Goal: Task Accomplishment & Management: Use online tool/utility

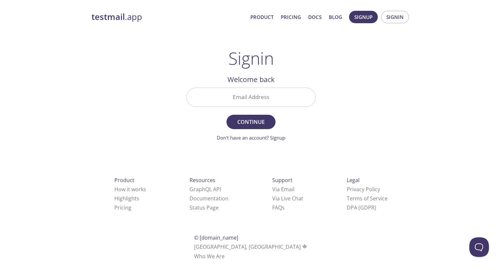
click at [264, 99] on input "Email Address" at bounding box center [250, 97] width 129 height 19
type input "23-30094@g.batstate-u.edu.ph"
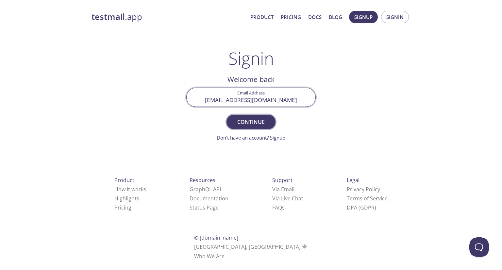
click at [251, 119] on span "Continue" at bounding box center [250, 121] width 35 height 9
drag, startPoint x: 292, startPoint y: 96, endPoint x: 156, endPoint y: 93, distance: 135.9
click at [156, 93] on div "testmail .app Product Pricing Docs Blog Signup Signin Signin Unknown email - tr…" at bounding box center [251, 143] width 334 height 272
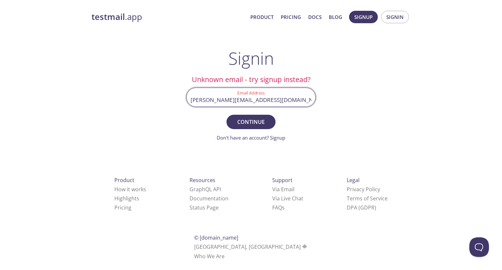
type input "[PERSON_NAME][EMAIL_ADDRESS][DOMAIN_NAME]"
click at [226, 115] on button "Continue" at bounding box center [250, 122] width 49 height 14
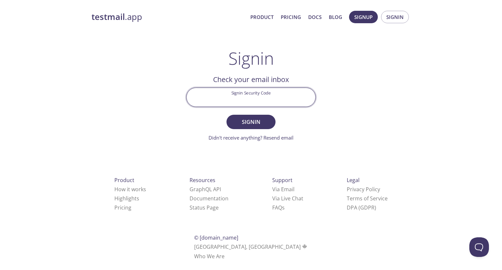
click at [270, 96] on input "Signin Security Code" at bounding box center [250, 97] width 129 height 19
drag, startPoint x: 278, startPoint y: 104, endPoint x: 285, endPoint y: 104, distance: 6.5
click at [278, 104] on input "Signin Security Code" at bounding box center [250, 97] width 129 height 19
click at [337, 110] on div "testmail .app Product Pricing Docs Blog Signup Signin Signin Welcome back Email…" at bounding box center [251, 143] width 334 height 272
click at [249, 102] on input "Signin Security Code" at bounding box center [250, 97] width 129 height 19
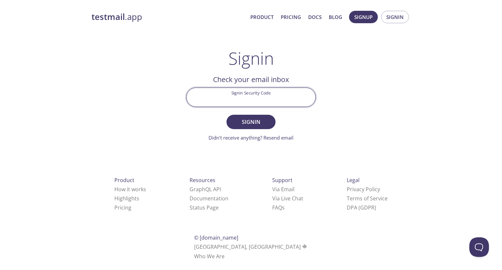
type input "<"
type input "M3JTJ6E"
click at [246, 122] on span "Signin" at bounding box center [250, 121] width 35 height 9
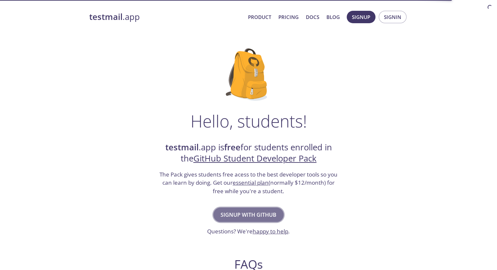
click at [245, 215] on span "Signup with GitHub" at bounding box center [248, 214] width 56 height 9
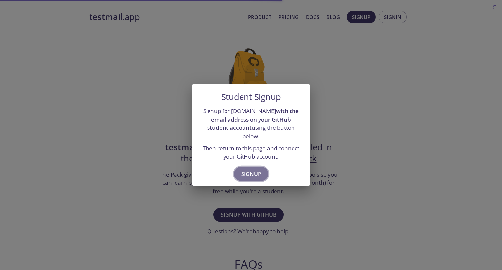
click at [246, 172] on span "Signup" at bounding box center [251, 173] width 20 height 9
click at [247, 173] on span "Signup" at bounding box center [251, 173] width 20 height 9
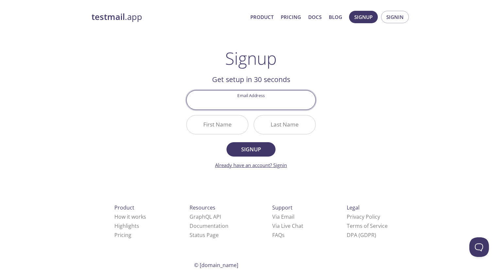
click at [278, 165] on link "Already have an account? Signin" at bounding box center [251, 165] width 72 height 7
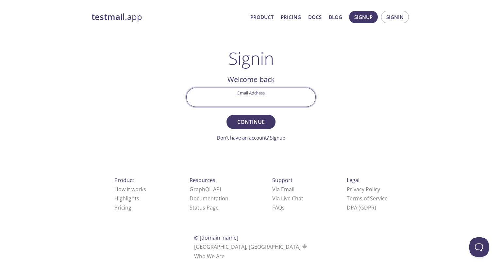
click at [259, 94] on input "Email Address" at bounding box center [250, 97] width 129 height 19
click at [251, 93] on input "miguelromero0@myyahoo.com" at bounding box center [250, 97] width 129 height 19
type input "miguelromero0@myyahoo.com"
click at [394, 20] on span "Signin" at bounding box center [394, 17] width 17 height 8
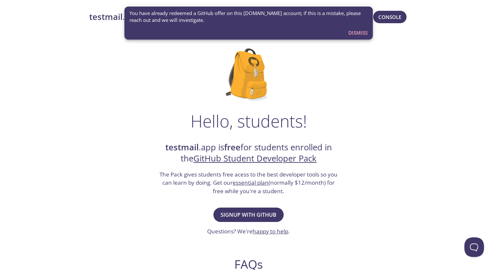
click at [352, 30] on span "Dismiss" at bounding box center [357, 32] width 19 height 8
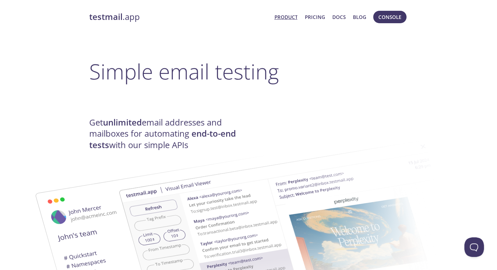
click at [288, 17] on link "Product" at bounding box center [285, 17] width 23 height 8
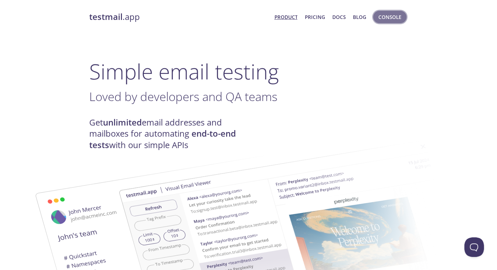
click at [392, 17] on span "Console" at bounding box center [389, 17] width 23 height 8
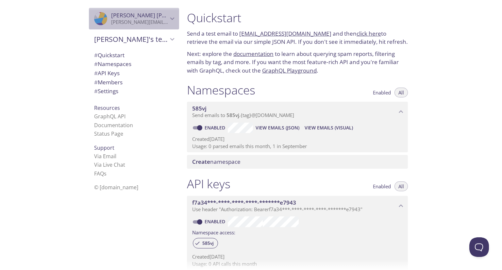
click at [159, 18] on span "Miguel Romero" at bounding box center [139, 15] width 57 height 7
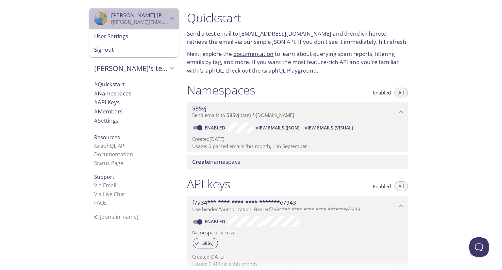
click at [159, 16] on span "Miguel Romero" at bounding box center [139, 15] width 57 height 7
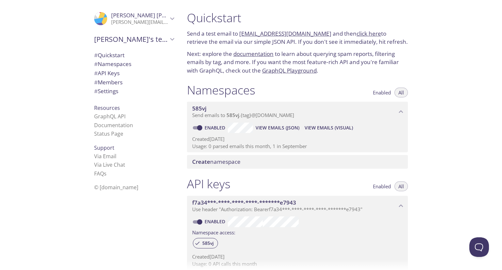
click at [259, 117] on span "Send emails to 585vj . {tag} @inbox.testmail.app" at bounding box center [243, 115] width 102 height 7
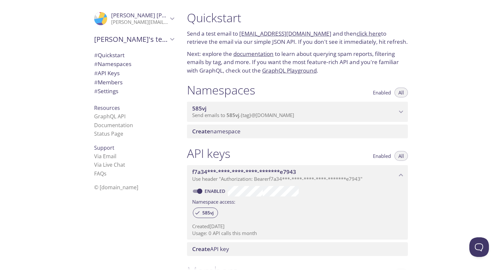
click at [264, 115] on span "Send emails to 585vj . {tag} @inbox.testmail.app" at bounding box center [243, 115] width 102 height 7
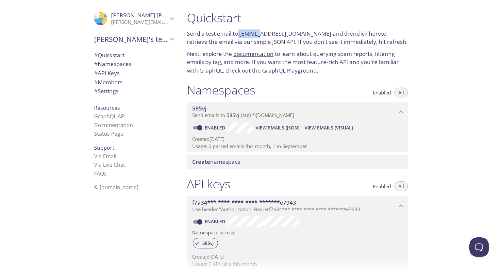
drag, startPoint x: 239, startPoint y: 33, endPoint x: 274, endPoint y: 34, distance: 35.3
click at [256, 35] on p "Send a test email to 585vj.test@inbox.testmail.app and then click here to retri…" at bounding box center [297, 37] width 221 height 17
drag, startPoint x: 320, startPoint y: 27, endPoint x: 319, endPoint y: 33, distance: 6.3
click at [320, 27] on div "Quickstart Send a test email to 585vj.test@inbox.testmail.app and then click he…" at bounding box center [297, 43] width 231 height 72
click at [261, 23] on h1 "Quickstart" at bounding box center [297, 17] width 221 height 15
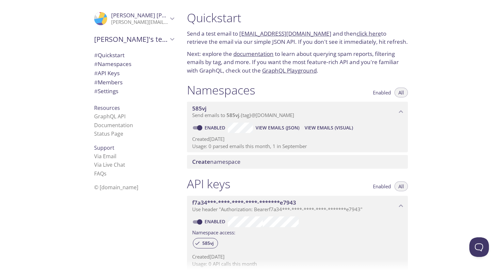
drag, startPoint x: 264, startPoint y: 24, endPoint x: 268, endPoint y: 24, distance: 4.3
click at [264, 24] on h1 "Quickstart" at bounding box center [297, 17] width 221 height 15
drag, startPoint x: 239, startPoint y: 33, endPoint x: 318, endPoint y: 33, distance: 79.0
click at [318, 33] on p "Send a test email to 585vj.test@inbox.testmail.app and then click here to retri…" at bounding box center [297, 37] width 221 height 17
copy link "[EMAIL_ADDRESS][DOMAIN_NAME]"
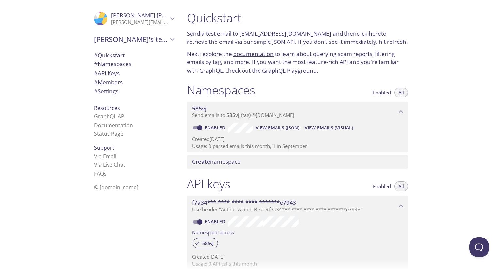
copy link "[EMAIL_ADDRESS][DOMAIN_NAME]"
click at [356, 34] on link "click here" at bounding box center [368, 34] width 24 height 8
click at [427, 71] on div "Quickstart Send a test email to 585vj.test@inbox.testmail.app and then click he…" at bounding box center [342, 135] width 320 height 270
click at [361, 33] on link "click here" at bounding box center [368, 34] width 24 height 8
